Goal: Task Accomplishment & Management: Manage account settings

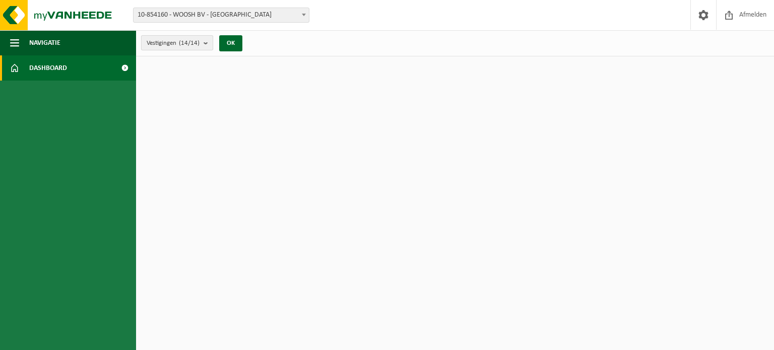
click at [172, 47] on span "Vestigingen (14/14)" at bounding box center [173, 43] width 53 height 15
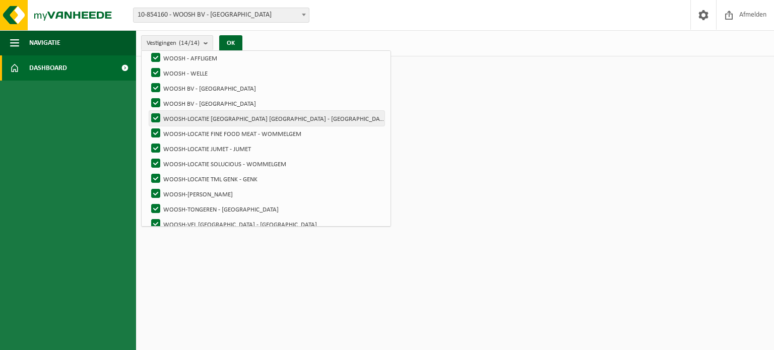
scroll to position [95, 0]
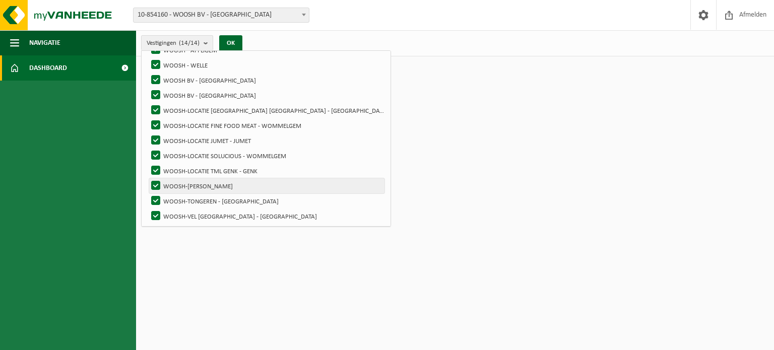
click at [206, 185] on label "WOOSH-[PERSON_NAME]" at bounding box center [266, 185] width 235 height 15
click at [148, 178] on input "WOOSH-[PERSON_NAME]" at bounding box center [147, 178] width 1 height 1
click at [206, 185] on label "WOOSH-MERELBEKE - MERELBEKE" at bounding box center [266, 185] width 235 height 15
click at [148, 178] on input "WOOSH-MERELBEKE - MERELBEKE" at bounding box center [147, 178] width 1 height 1
checkbox input "true"
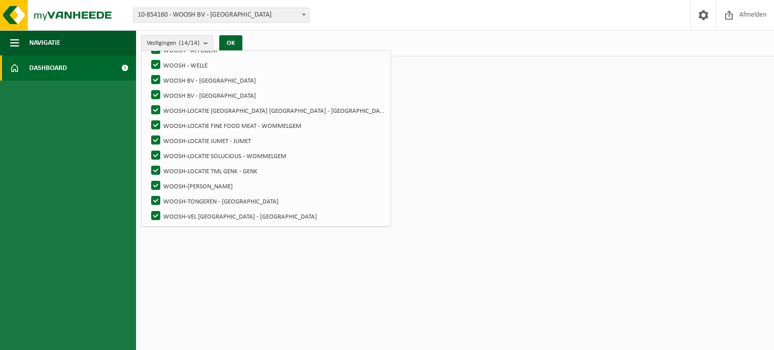
click at [34, 65] on span "Dashboard" at bounding box center [48, 67] width 38 height 25
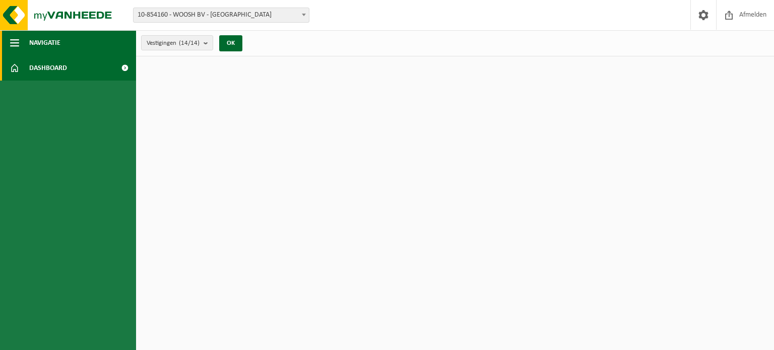
click at [44, 42] on span "Navigatie" at bounding box center [44, 42] width 31 height 25
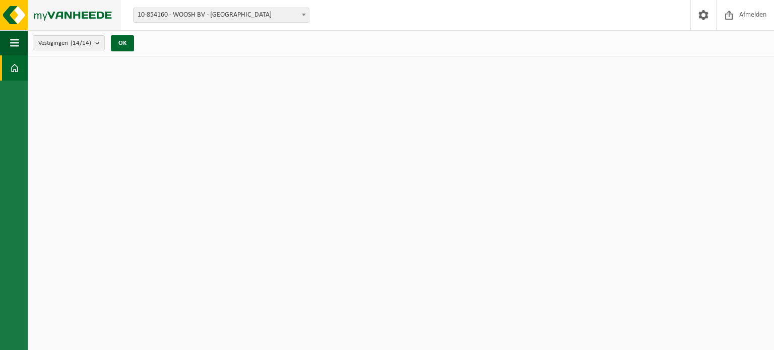
click at [21, 16] on img at bounding box center [60, 15] width 121 height 30
click at [89, 14] on img at bounding box center [60, 15] width 121 height 30
click at [156, 14] on span "10-854160 - WOOSH BV - [GEOGRAPHIC_DATA]" at bounding box center [221, 15] width 175 height 14
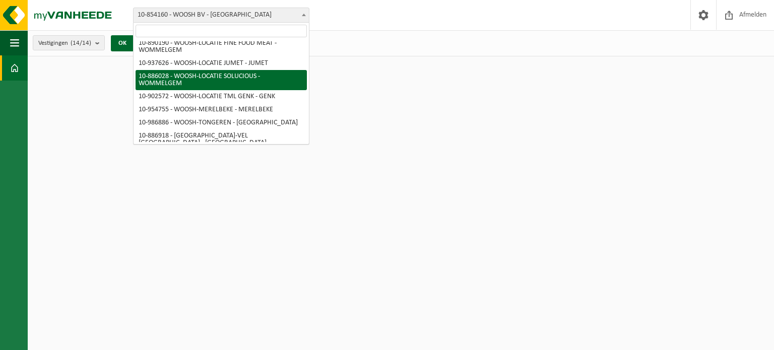
scroll to position [104, 0]
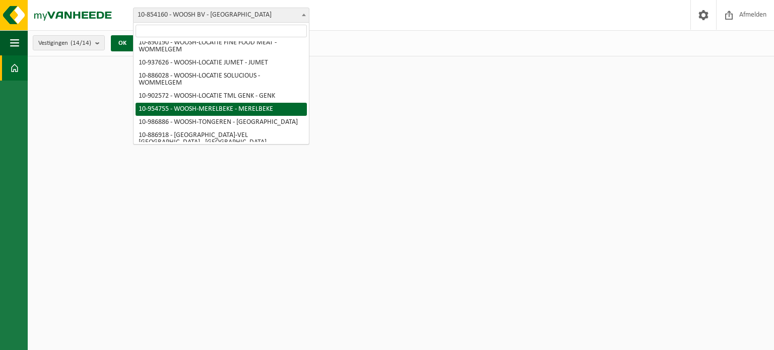
select select "143963"
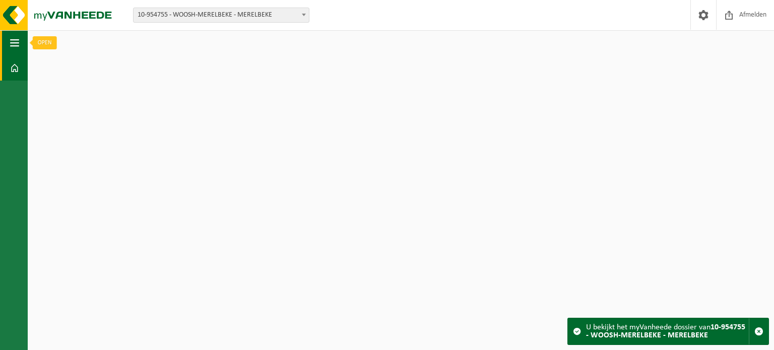
click at [9, 41] on button "Navigatie" at bounding box center [14, 42] width 28 height 25
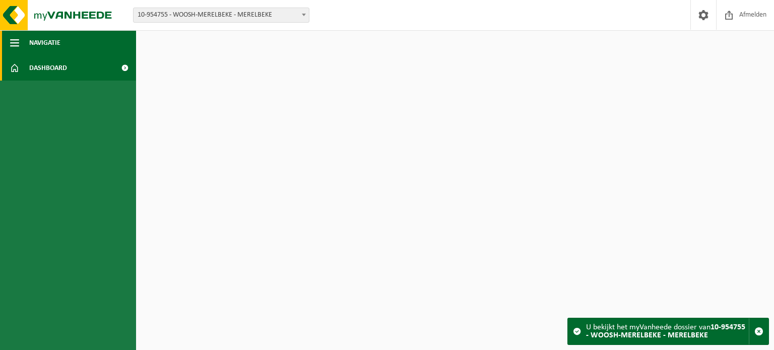
click at [53, 40] on span "Navigatie" at bounding box center [44, 42] width 31 height 25
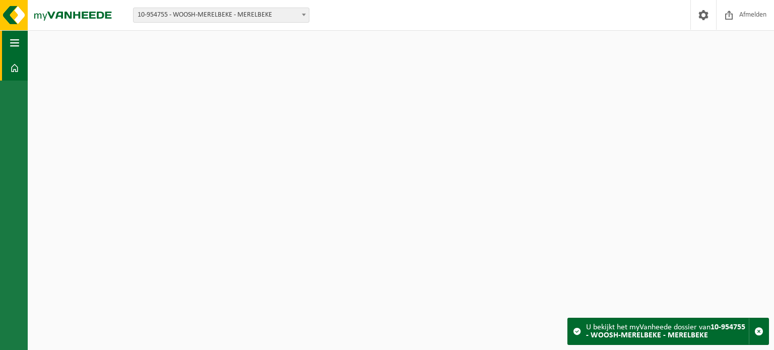
click at [13, 40] on span "button" at bounding box center [14, 42] width 9 height 25
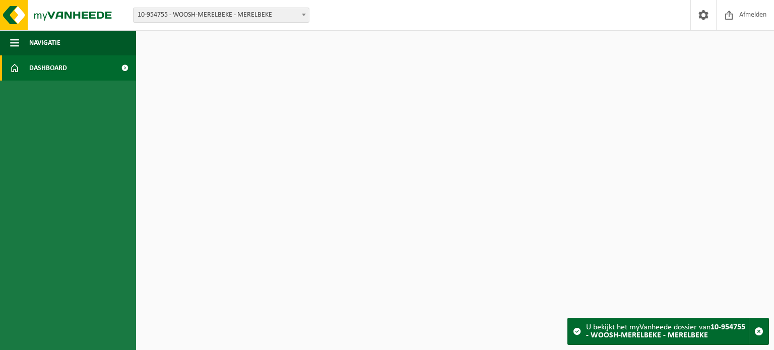
click at [124, 64] on span at bounding box center [124, 67] width 23 height 25
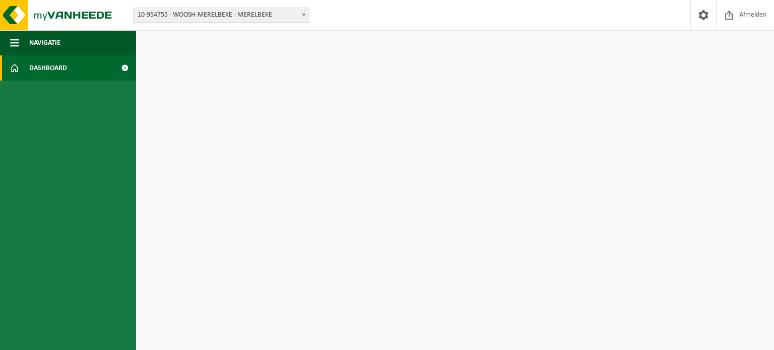
click at [39, 62] on span "Dashboard" at bounding box center [48, 67] width 38 height 25
click at [738, 16] on span "Afmelden" at bounding box center [753, 15] width 32 height 30
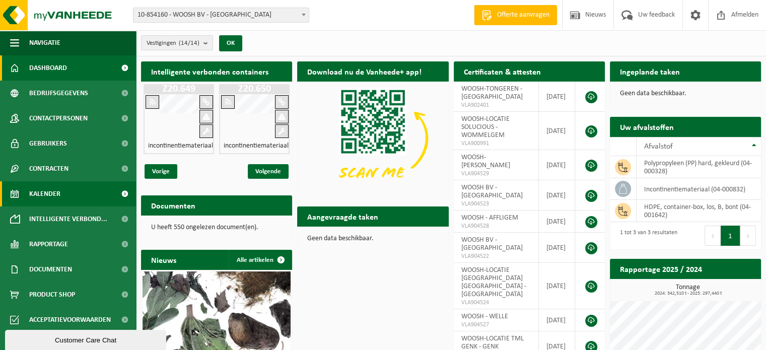
click at [40, 197] on span "Kalender" at bounding box center [44, 193] width 31 height 25
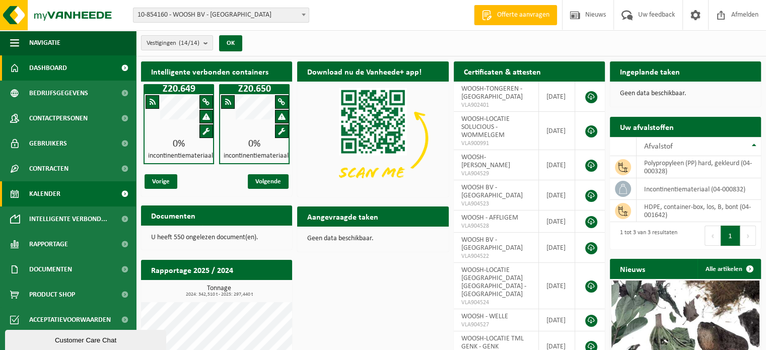
click at [47, 193] on span "Kalender" at bounding box center [44, 193] width 31 height 25
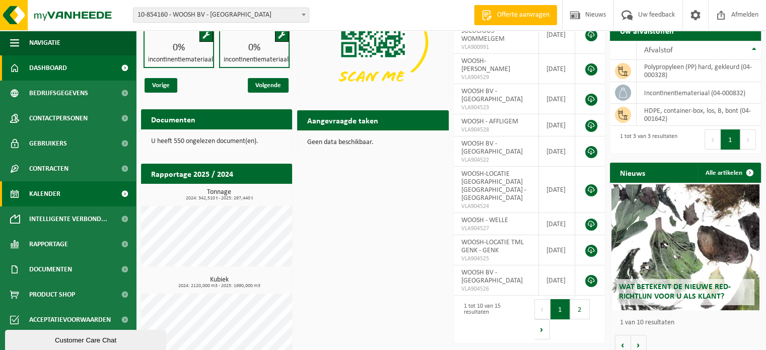
scroll to position [101, 0]
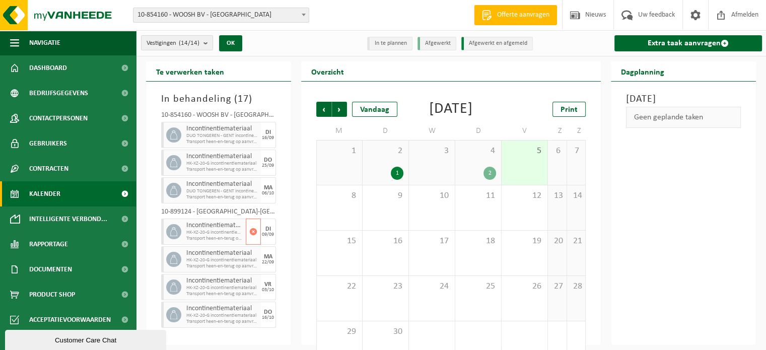
click at [210, 225] on span "Incontinentiemateriaal" at bounding box center [214, 226] width 57 height 8
click at [374, 220] on div "9" at bounding box center [386, 207] width 46 height 45
